Goal: Find specific page/section: Find specific page/section

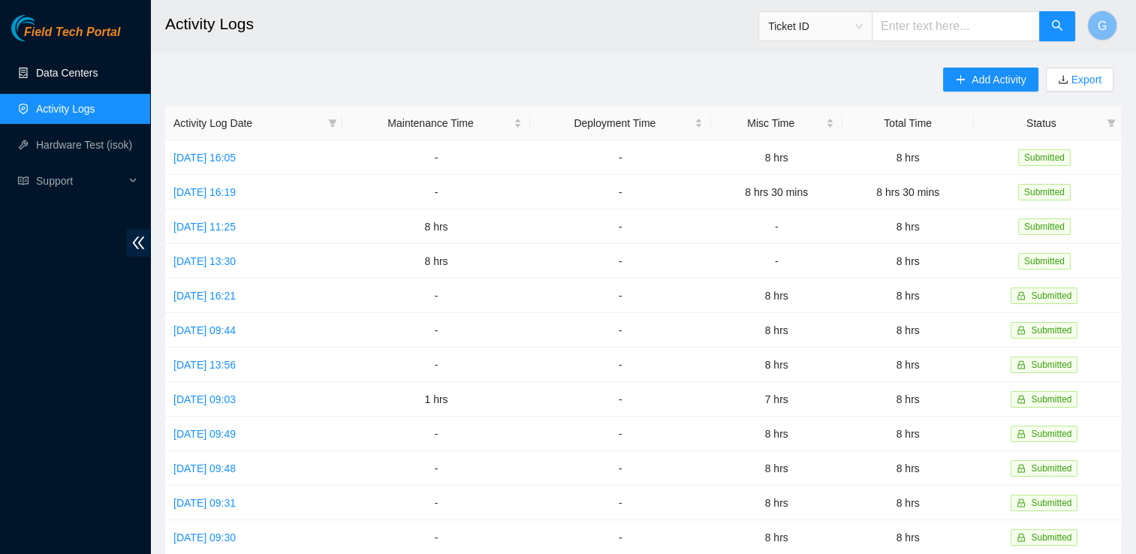
click at [74, 79] on link "Data Centers" at bounding box center [67, 73] width 62 height 12
